Goal: Task Accomplishment & Management: Use online tool/utility

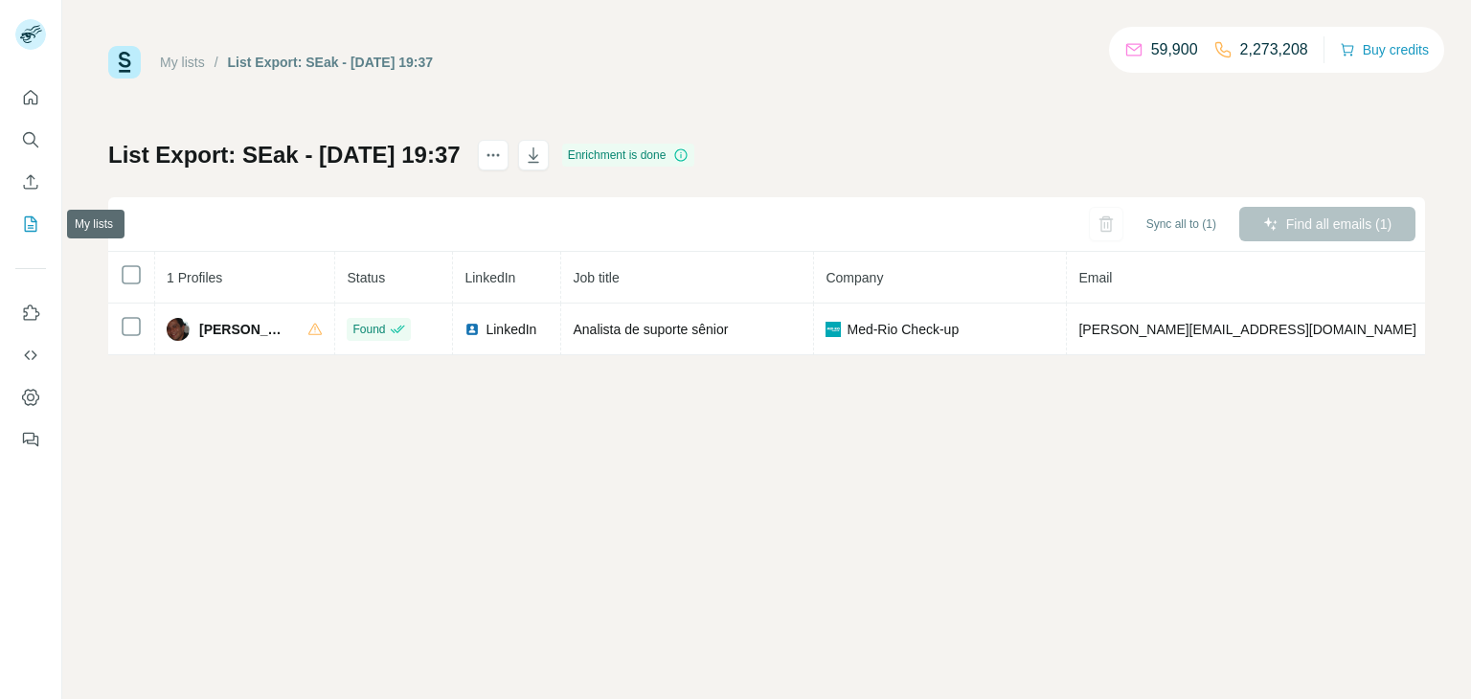
click at [41, 228] on button "My lists" at bounding box center [30, 224] width 31 height 34
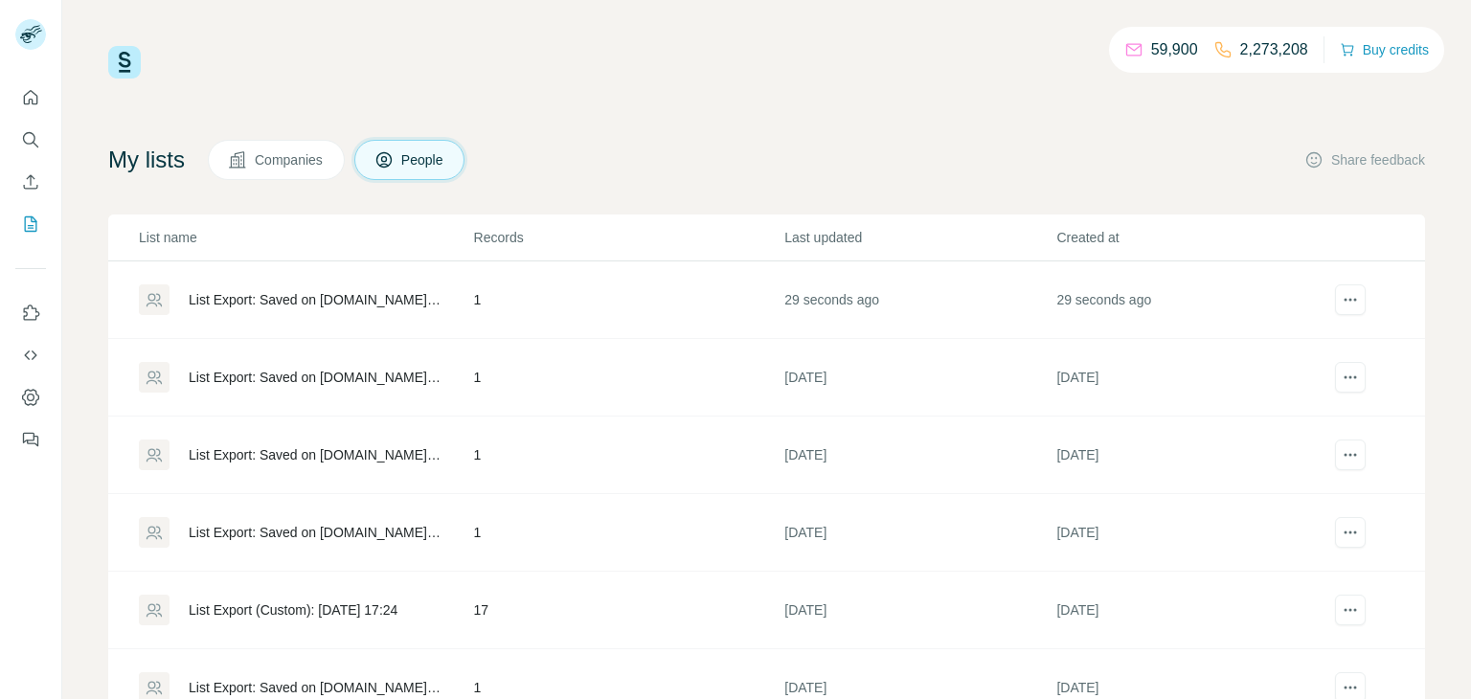
click at [315, 299] on div "List Export: Saved on [DOMAIN_NAME] - [DATE] 17:48" at bounding box center [315, 299] width 253 height 19
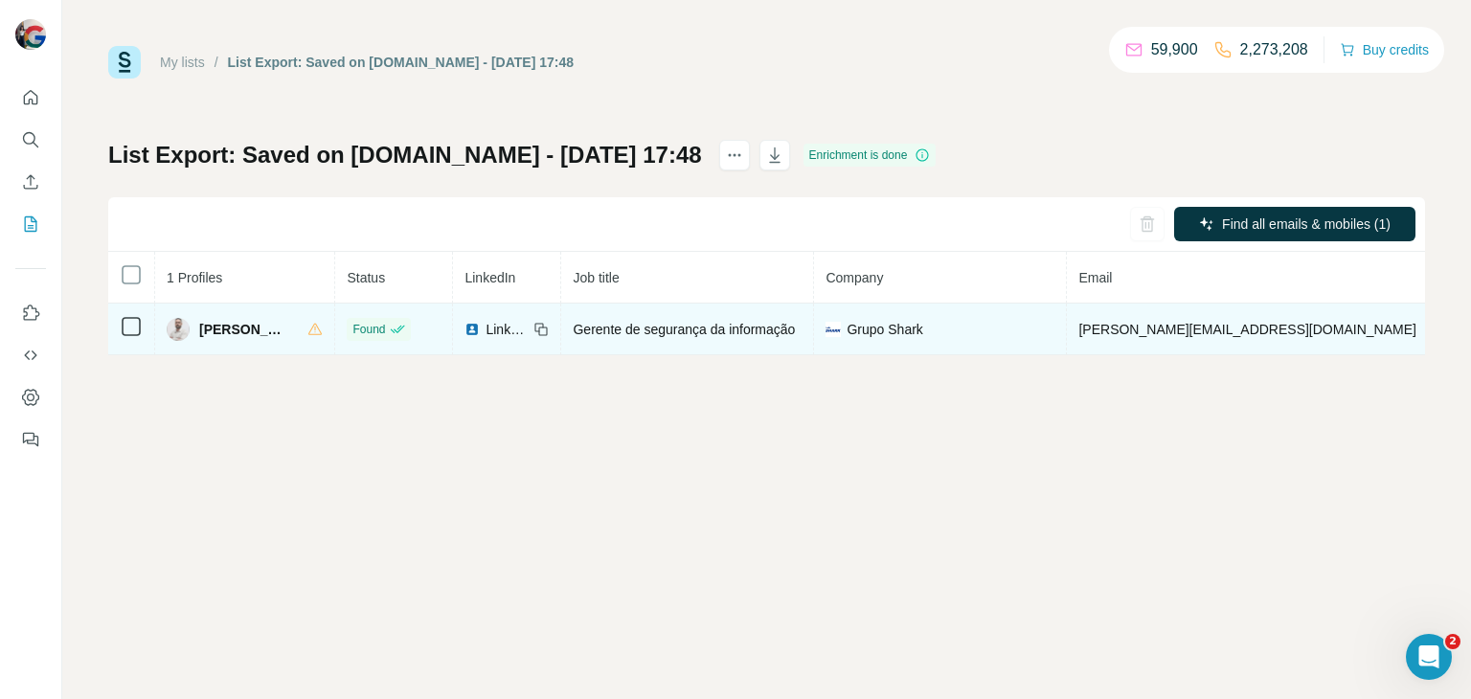
drag, startPoint x: 1316, startPoint y: 324, endPoint x: 1204, endPoint y: 329, distance: 112.2
copy span "[PHONE_NUMBER]"
